Goal: Task Accomplishment & Management: Use online tool/utility

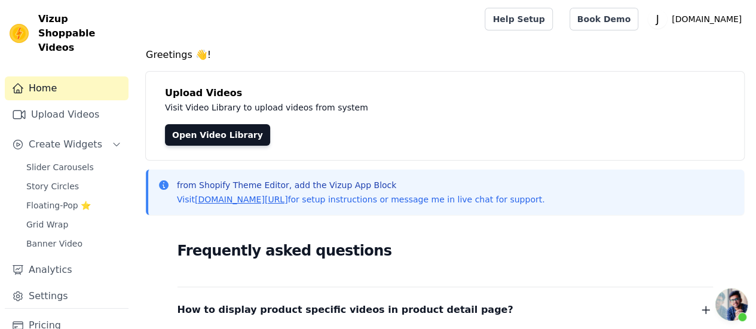
scroll to position [3918, 0]
click at [75, 200] on span "Floating-Pop ⭐" at bounding box center [58, 206] width 65 height 12
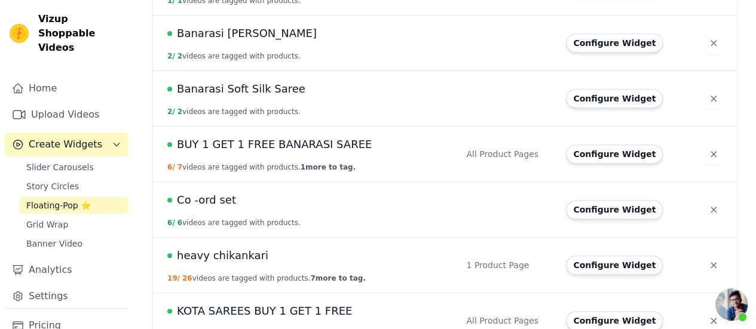
scroll to position [487, 0]
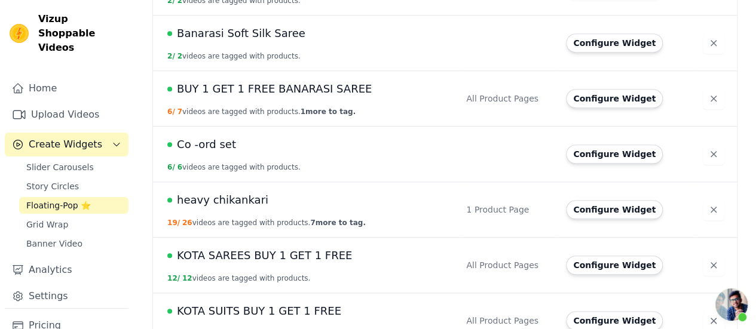
click at [228, 192] on span "heavy chikankari" at bounding box center [222, 200] width 91 height 17
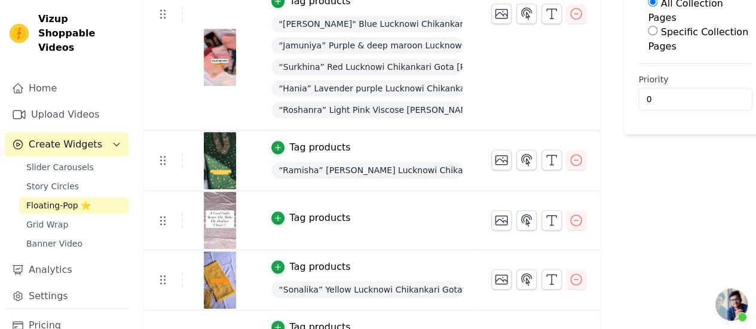
scroll to position [237, 0]
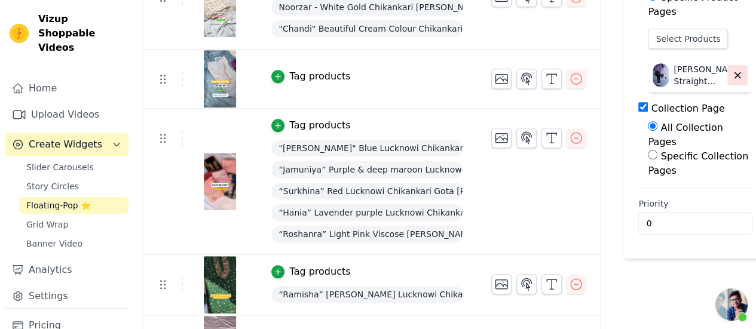
click at [732, 70] on icon "button" at bounding box center [737, 75] width 11 height 11
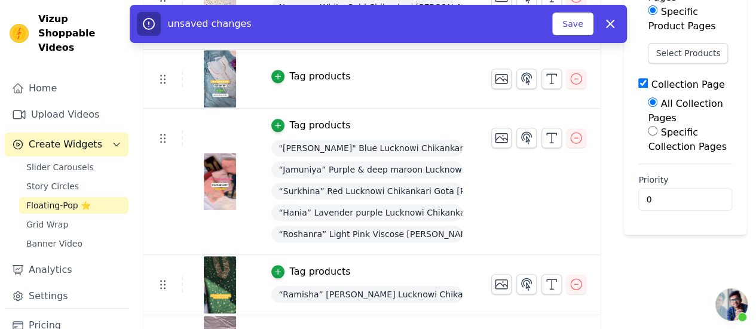
click at [553, 29] on div "unsaved changes" at bounding box center [345, 24] width 416 height 24
click at [566, 31] on button "Save" at bounding box center [572, 24] width 41 height 23
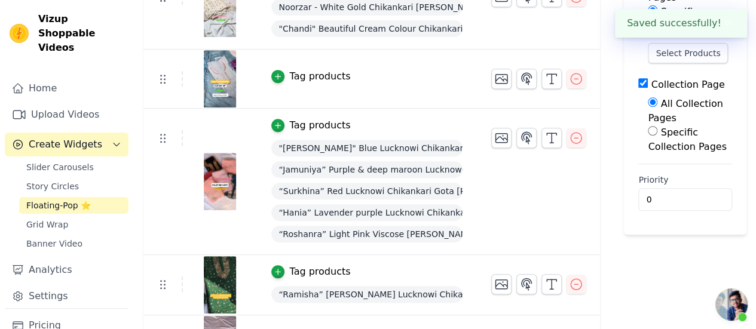
click at [722, 26] on button "✖" at bounding box center [729, 23] width 14 height 14
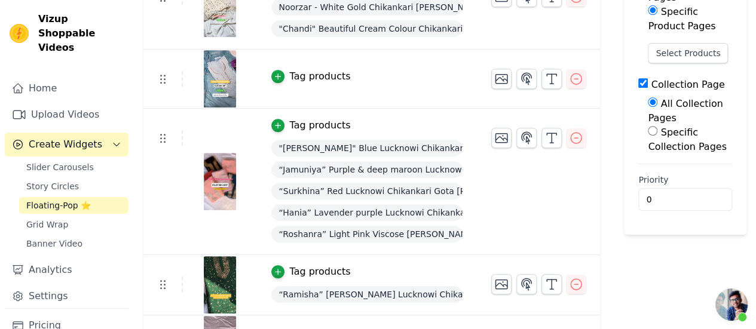
click at [639, 78] on input "Collection Page" at bounding box center [644, 83] width 10 height 10
checkbox input "false"
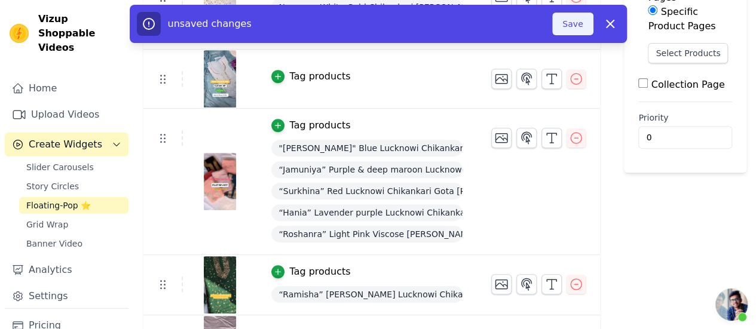
click at [585, 28] on button "Save" at bounding box center [572, 24] width 41 height 23
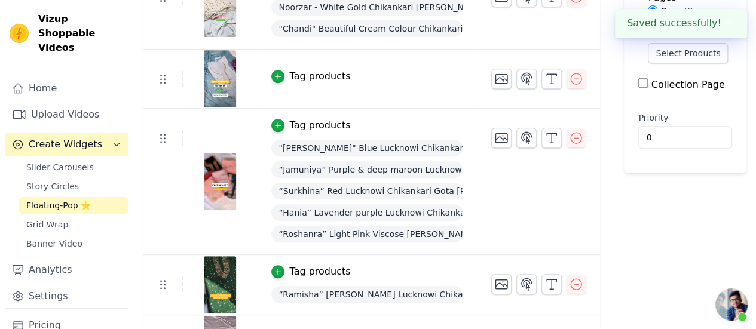
click at [567, 28] on tr "Tag products Noorzar - White Gold Chikankari Georgette Gota Salwar Suit "Chandi…" at bounding box center [371, 9] width 457 height 82
click at [731, 23] on button "✖" at bounding box center [729, 23] width 14 height 14
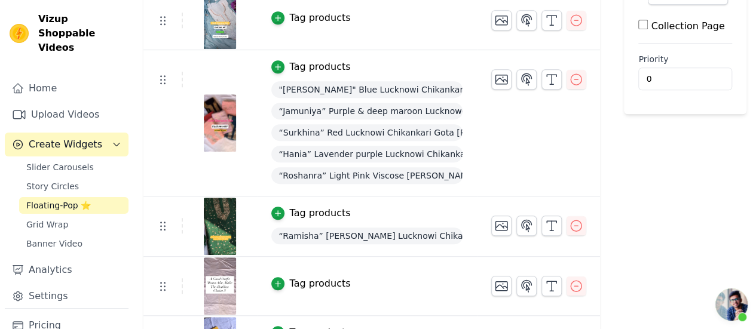
scroll to position [0, 0]
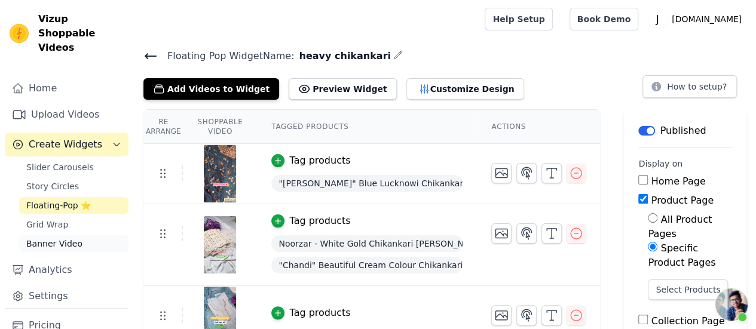
click at [44, 238] on span "Banner Video" at bounding box center [54, 244] width 56 height 12
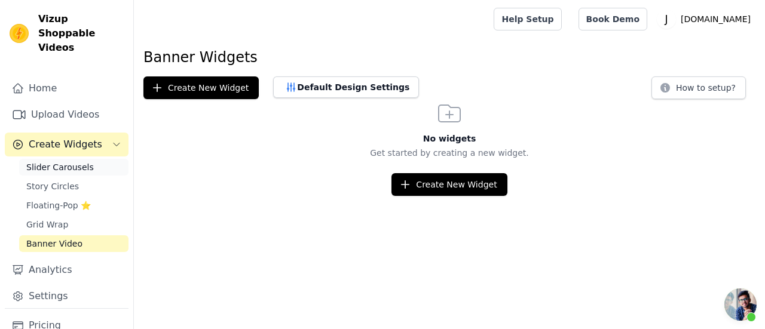
click at [38, 161] on span "Slider Carousels" at bounding box center [60, 167] width 68 height 12
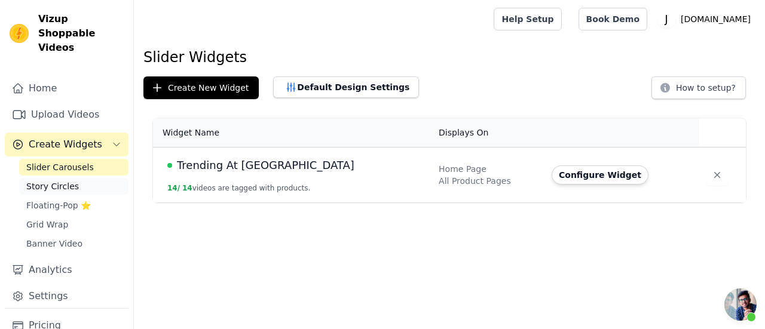
click at [72, 178] on link "Story Circles" at bounding box center [73, 186] width 109 height 17
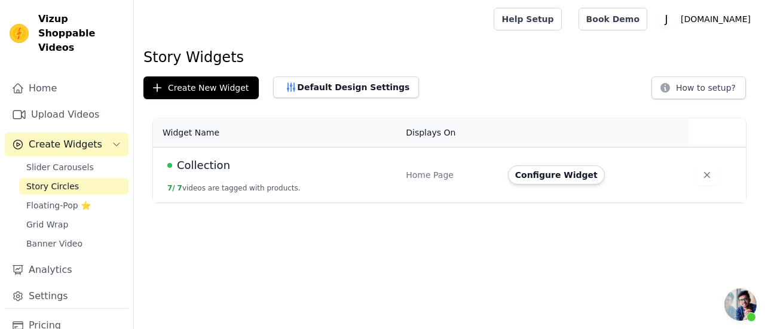
click at [206, 170] on span "Collection" at bounding box center [203, 165] width 53 height 17
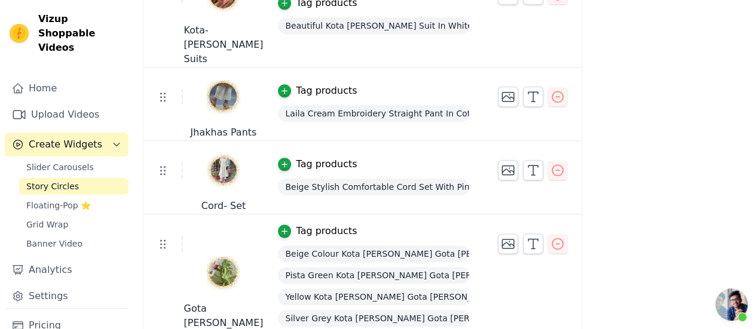
scroll to position [19, 0]
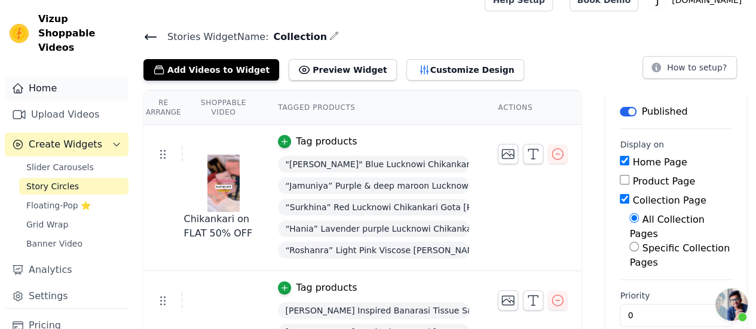
click at [45, 80] on link "Home" at bounding box center [67, 89] width 124 height 24
